Goal: Information Seeking & Learning: Learn about a topic

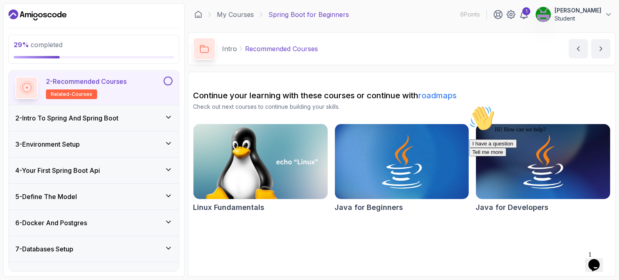
scroll to position [121, 0]
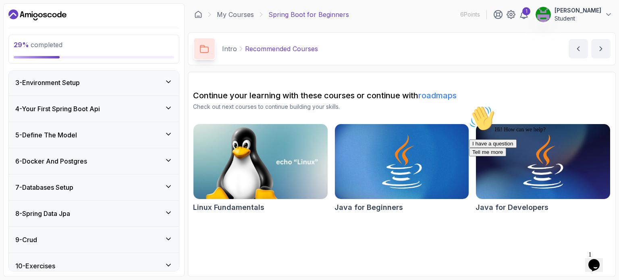
click at [85, 126] on div "5 - Define The Model" at bounding box center [94, 135] width 170 height 26
click at [92, 154] on div "6 - Docker And Postgres" at bounding box center [94, 161] width 170 height 26
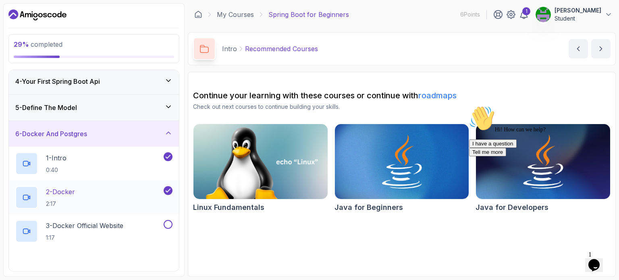
scroll to position [134, 0]
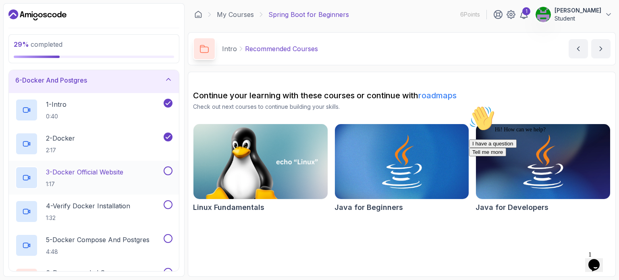
click at [96, 174] on p "3 - Docker Official Website" at bounding box center [84, 172] width 77 height 10
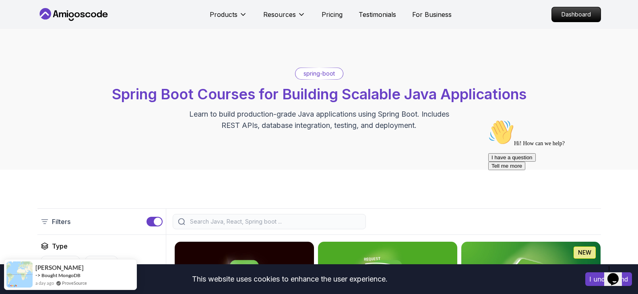
drag, startPoint x: 620, startPoint y: 178, endPoint x: 946, endPoint y: 193, distance: 327.0
click at [489, 120] on icon "Chat attention grabber" at bounding box center [489, 120] width 0 height 0
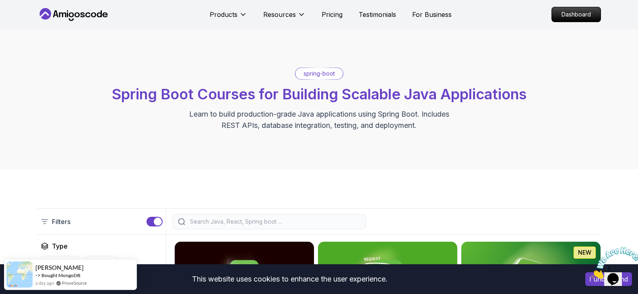
drag, startPoint x: 571, startPoint y: 16, endPoint x: 435, endPoint y: 0, distance: 137.5
click at [571, 16] on p "Dashboard" at bounding box center [576, 14] width 49 height 14
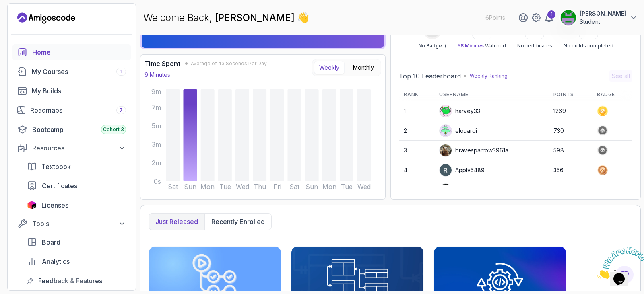
scroll to position [121, 0]
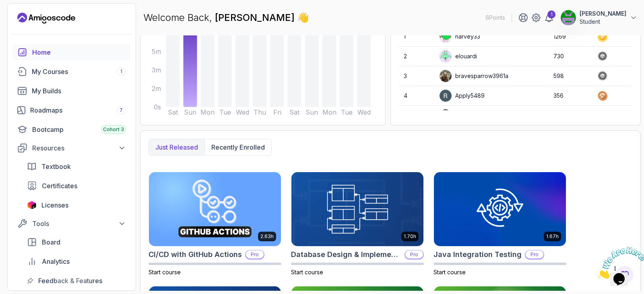
drag, startPoint x: 77, startPoint y: 74, endPoint x: 135, endPoint y: 77, distance: 58.0
click at [77, 74] on div "My Courses 1" at bounding box center [79, 72] width 94 height 10
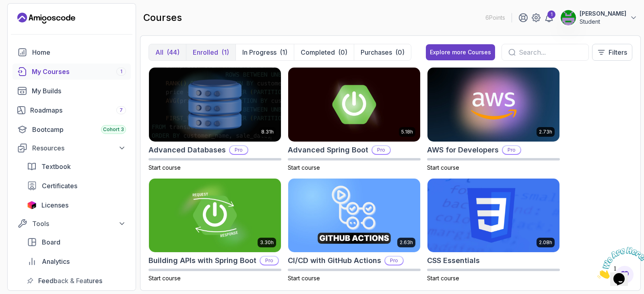
click at [210, 52] on p "Enrolled" at bounding box center [205, 53] width 25 height 10
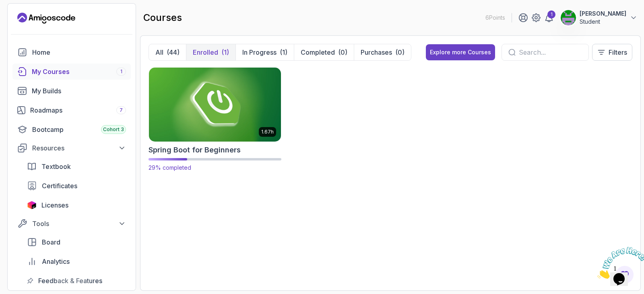
click at [243, 104] on img at bounding box center [215, 105] width 139 height 78
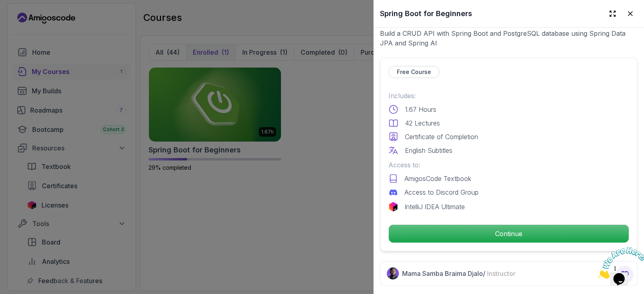
scroll to position [161, 0]
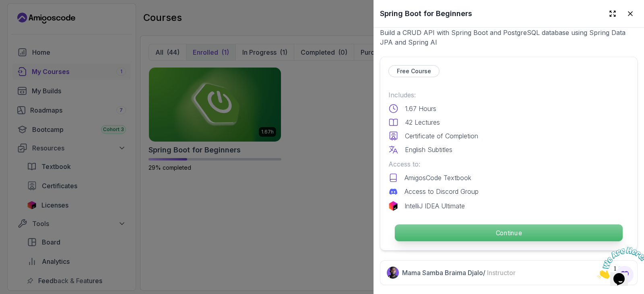
click at [480, 229] on p "Continue" at bounding box center [509, 233] width 228 height 17
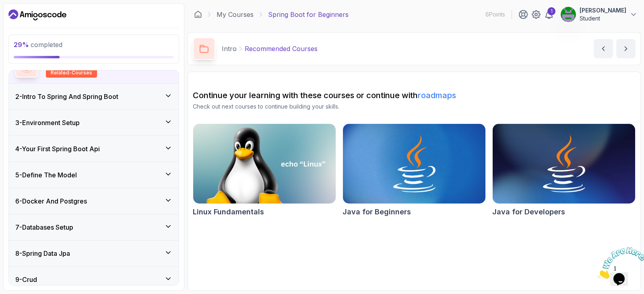
click at [122, 193] on div "6 - Docker And Postgres" at bounding box center [94, 201] width 170 height 26
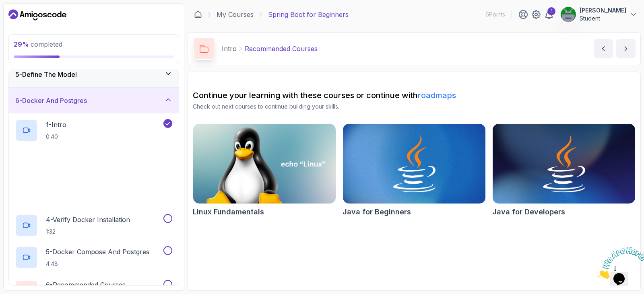
scroll to position [116, 0]
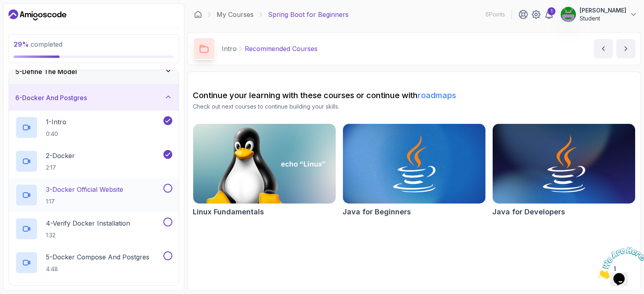
click at [110, 199] on p "1:17" at bounding box center [84, 202] width 77 height 8
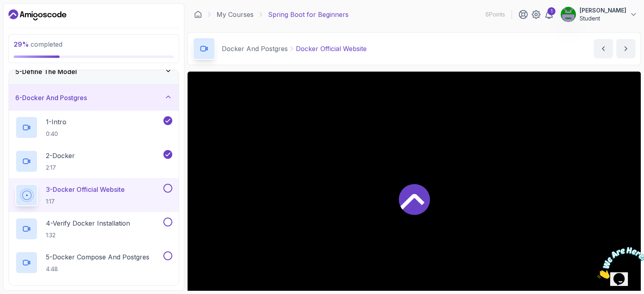
scroll to position [81, 0]
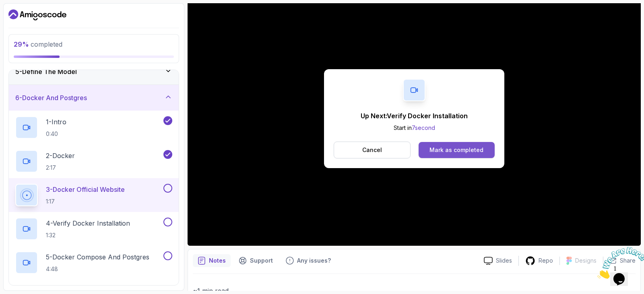
click at [460, 153] on div "Mark as completed" at bounding box center [457, 150] width 54 height 8
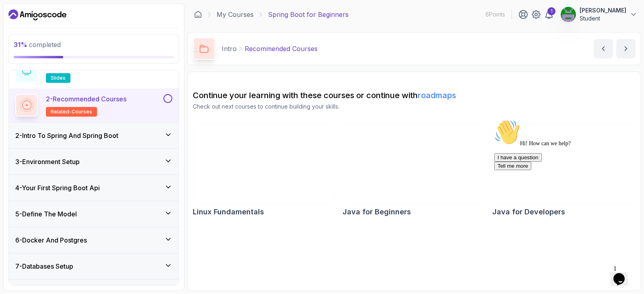
scroll to position [121, 0]
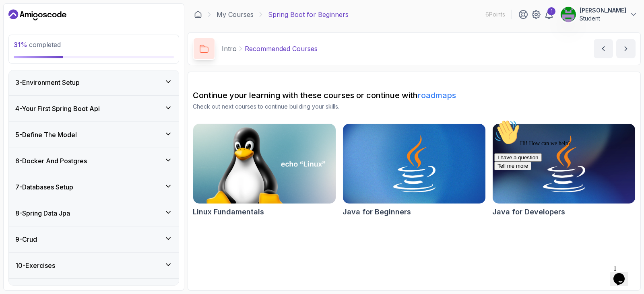
click at [95, 161] on div "6 - Docker And Postgres" at bounding box center [93, 161] width 157 height 10
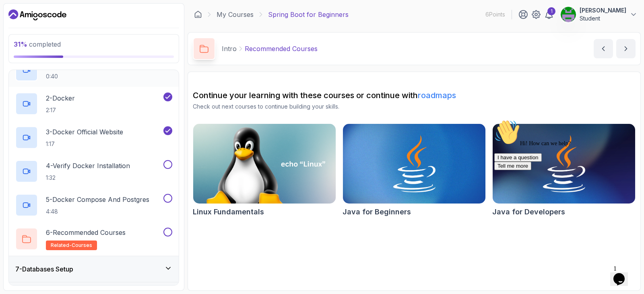
scroll to position [174, 0]
click at [97, 180] on p "1:32" at bounding box center [88, 178] width 84 height 8
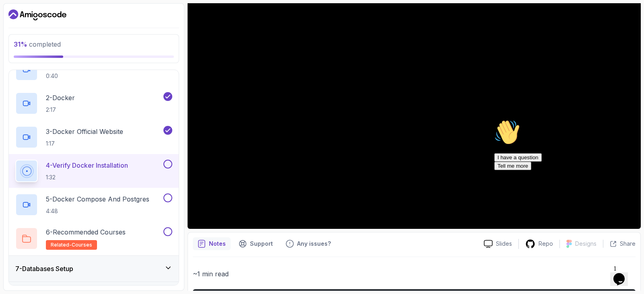
scroll to position [81, 0]
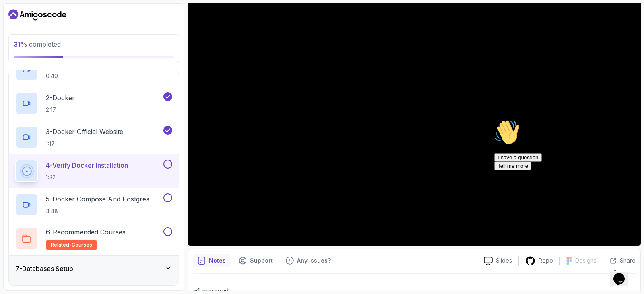
drag, startPoint x: 628, startPoint y: 178, endPoint x: 1119, endPoint y: 295, distance: 504.6
click at [495, 120] on icon "Chat attention grabber" at bounding box center [495, 120] width 0 height 0
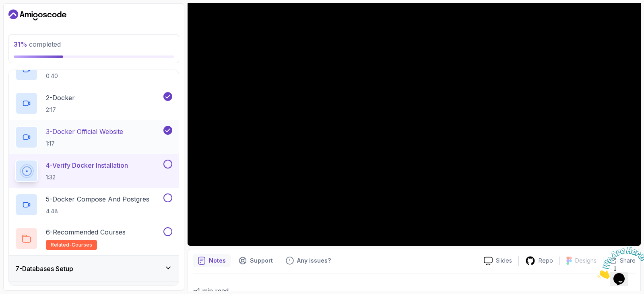
click at [95, 133] on p "3 - Docker Official Website" at bounding box center [84, 132] width 77 height 10
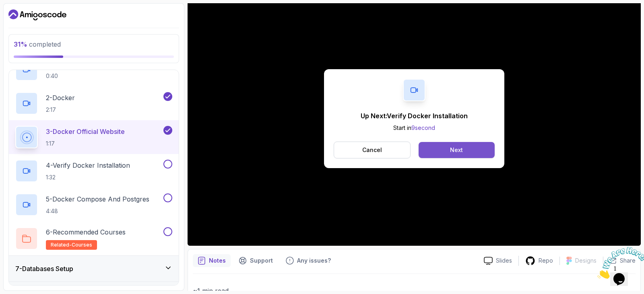
click at [459, 152] on div "Next" at bounding box center [456, 150] width 13 height 8
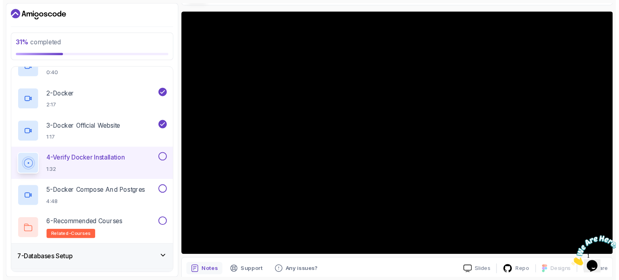
scroll to position [40, 0]
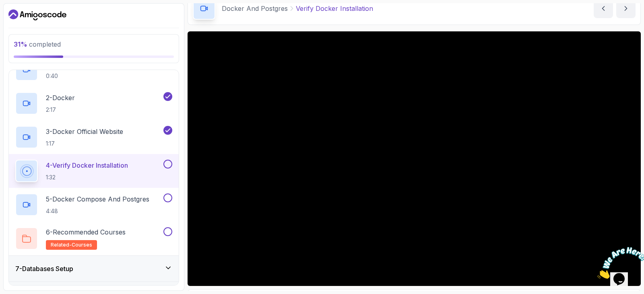
click at [619, 25] on main "My Courses Spring Boot for Beginners 6 Points 1 Jason Ye Student 6 - Docker And…" at bounding box center [415, 147] width 454 height 288
click at [81, 199] on p "5 - Docker Compose And Postgres" at bounding box center [98, 200] width 104 height 10
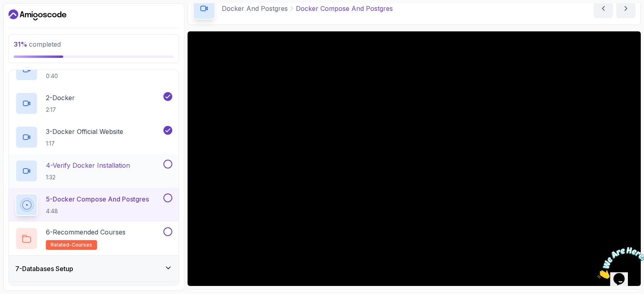
click at [119, 164] on p "4 - Verify Docker Installation" at bounding box center [88, 166] width 84 height 10
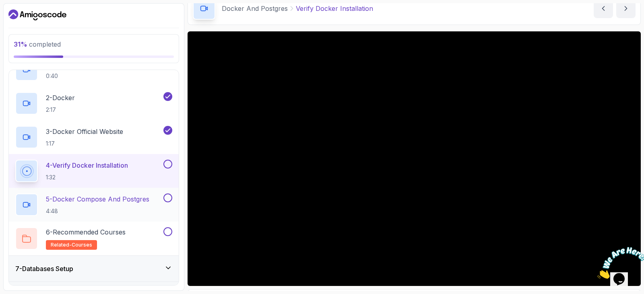
click at [119, 211] on p "4:48" at bounding box center [98, 211] width 104 height 8
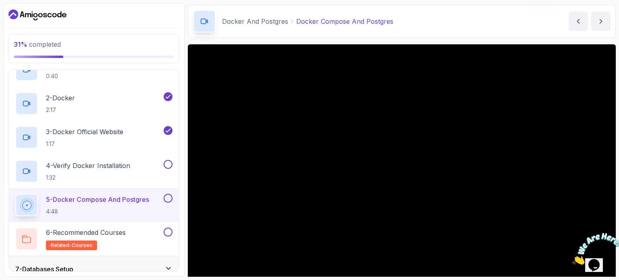
scroll to position [40, 0]
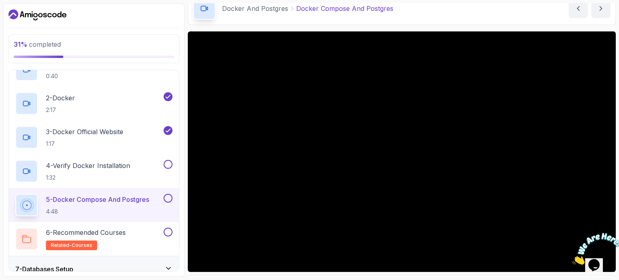
click at [617, 91] on section "31 % completed 1 - Intro 2 - Intro To Spring And Spring Boot 3 - Environment Se…" at bounding box center [309, 140] width 619 height 280
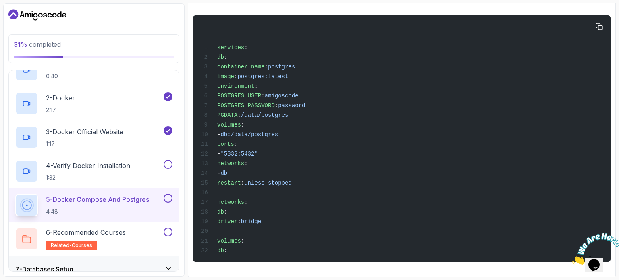
scroll to position [358, 0]
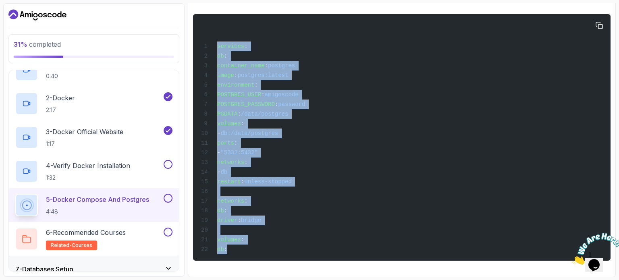
drag, startPoint x: 257, startPoint y: 234, endPoint x: 213, endPoint y: 46, distance: 193.4
click at [213, 46] on div "services : db : container_name : postgres image : postgres:latest environment :…" at bounding box center [401, 137] width 404 height 237
copy code "services : db : container_name : postgres image : postgres:latest environment :…"
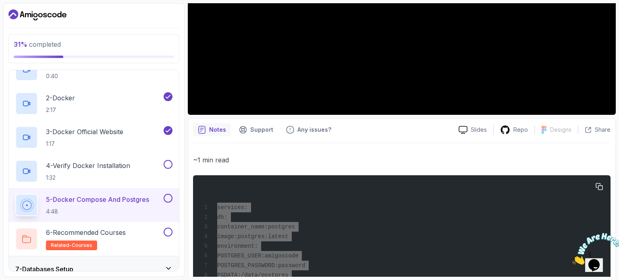
scroll to position [0, 0]
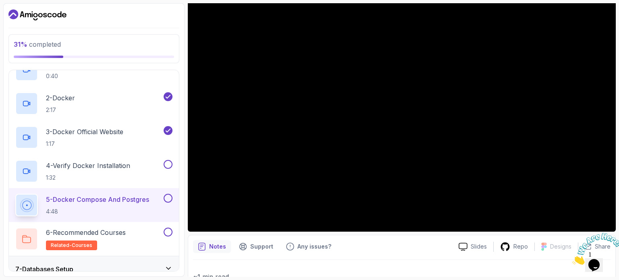
scroll to position [81, 0]
click at [114, 172] on h2 "4 - Verify Docker Installation 1:32" at bounding box center [88, 171] width 84 height 21
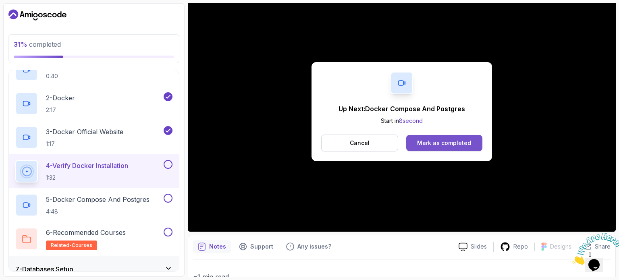
click at [441, 141] on div "Mark as completed" at bounding box center [444, 143] width 54 height 8
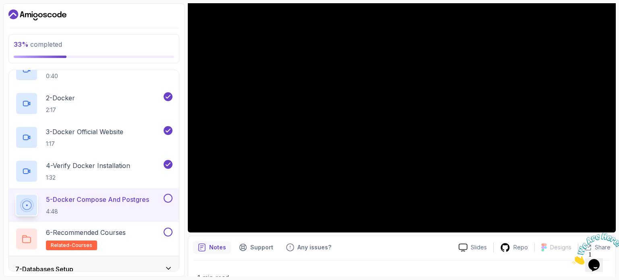
scroll to position [81, 0]
